Goal: Find specific page/section: Find specific page/section

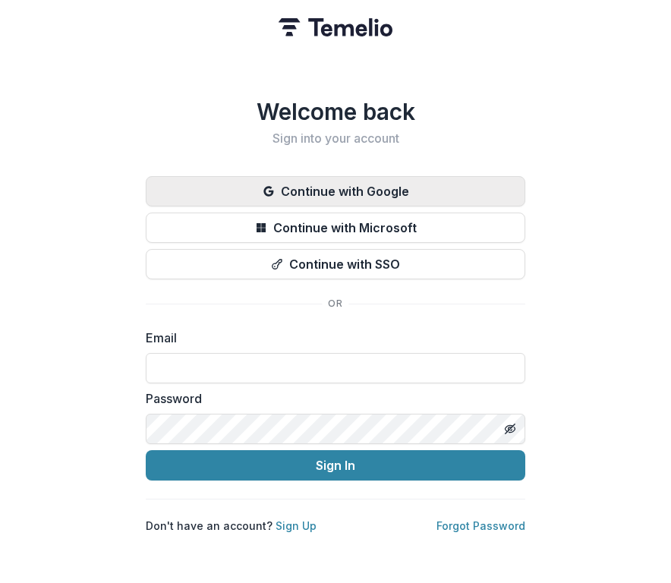
click at [258, 181] on button "Continue with Google" at bounding box center [335, 191] width 379 height 30
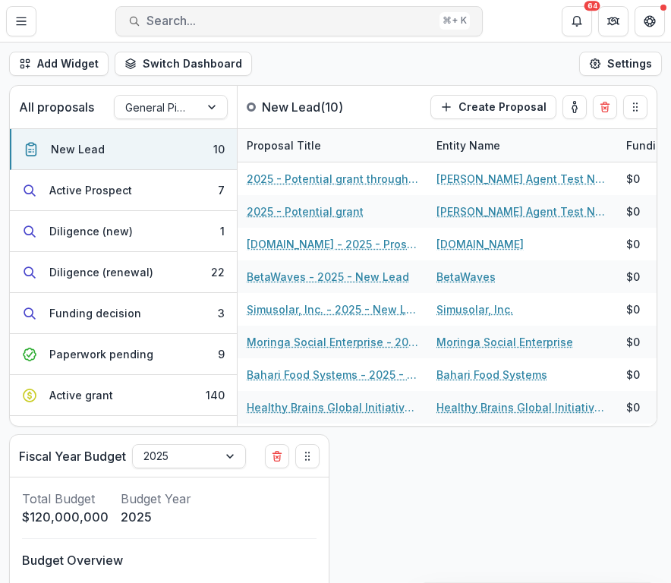
click at [208, 25] on span "Search..." at bounding box center [289, 21] width 287 height 14
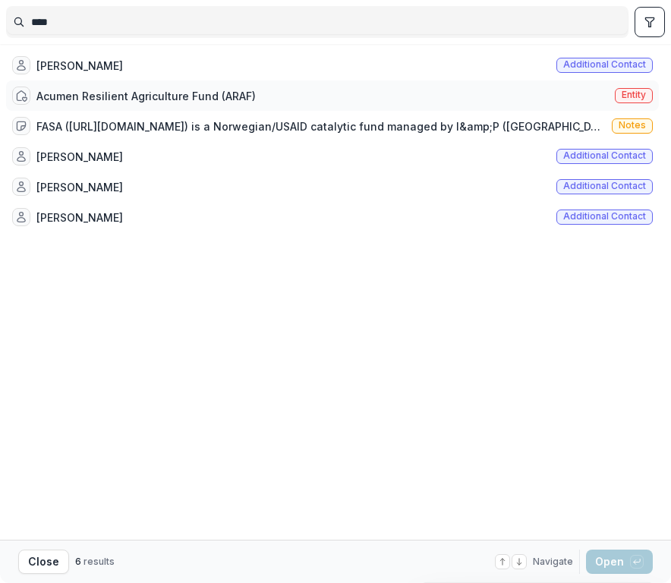
type input "****"
click at [272, 96] on div "Acumen Resilient Agriculture Fund (ARAF) Entity" at bounding box center [332, 95] width 653 height 30
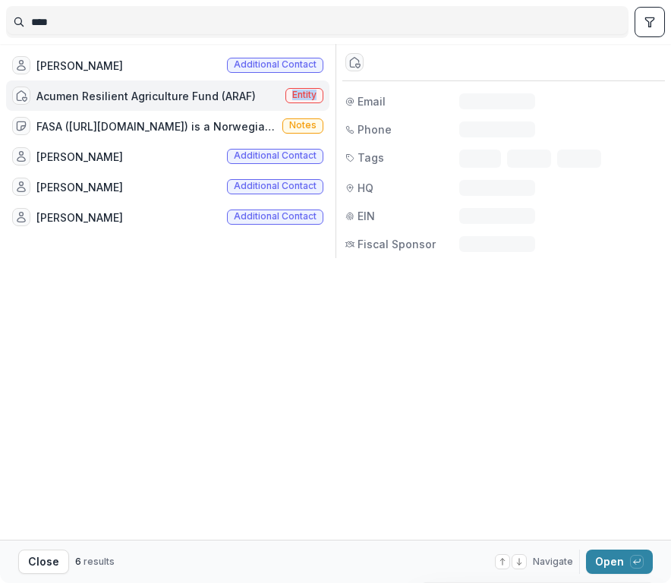
click at [272, 96] on div "Acumen Resilient Agriculture Fund (ARAF) Entity" at bounding box center [167, 95] width 323 height 30
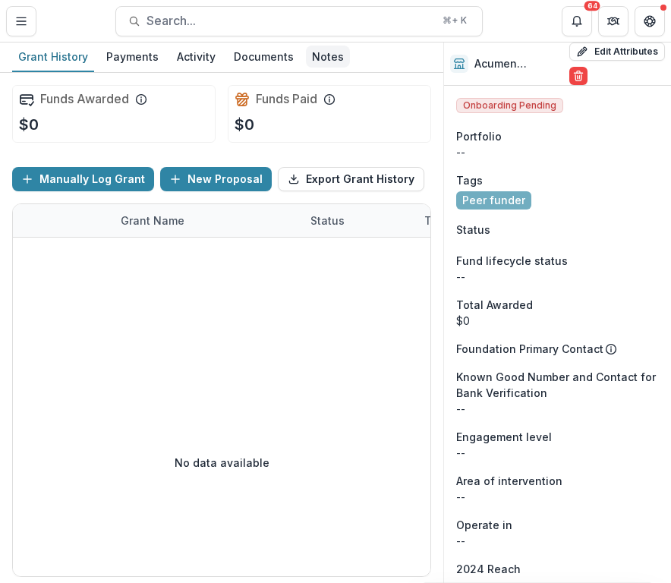
click at [321, 55] on div "Notes" at bounding box center [328, 57] width 44 height 22
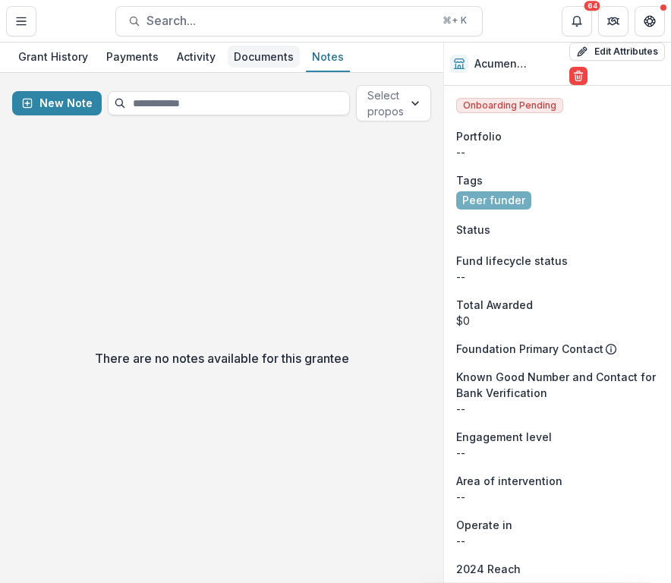
click at [238, 60] on div "Documents" at bounding box center [264, 57] width 72 height 22
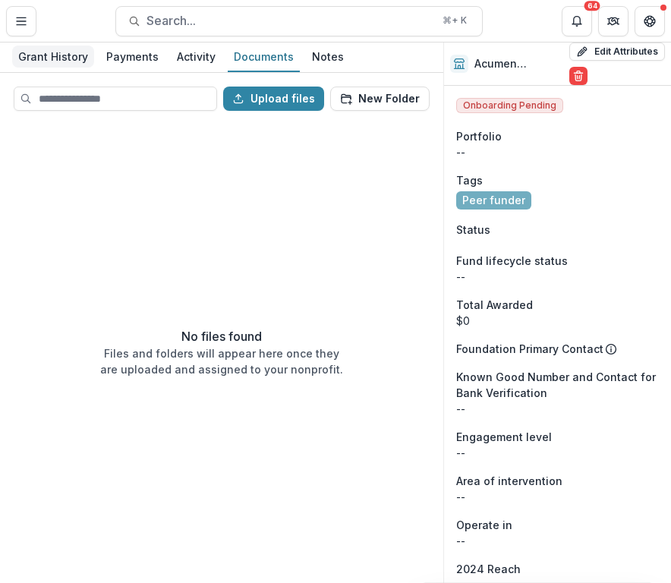
click at [61, 57] on div "Grant History" at bounding box center [53, 57] width 82 height 22
